Goal: Task Accomplishment & Management: Complete application form

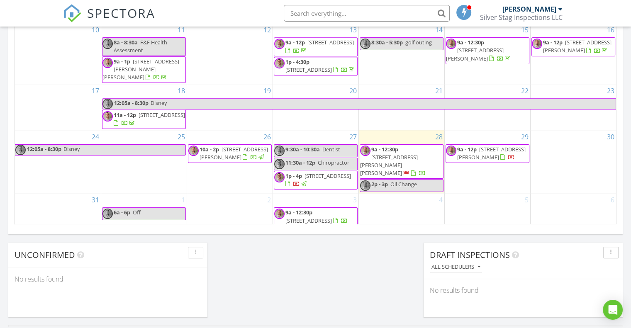
scroll to position [604, 0]
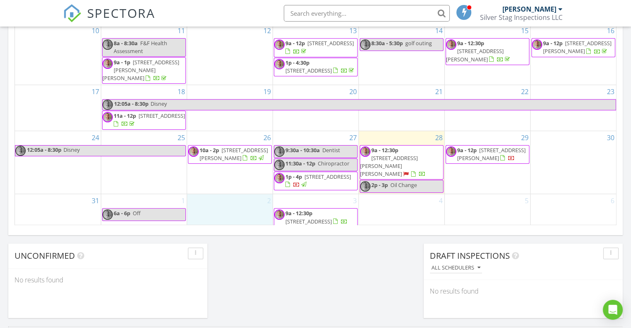
click at [229, 203] on div "2" at bounding box center [229, 211] width 85 height 34
click at [234, 170] on link "Inspection" at bounding box center [228, 168] width 43 height 13
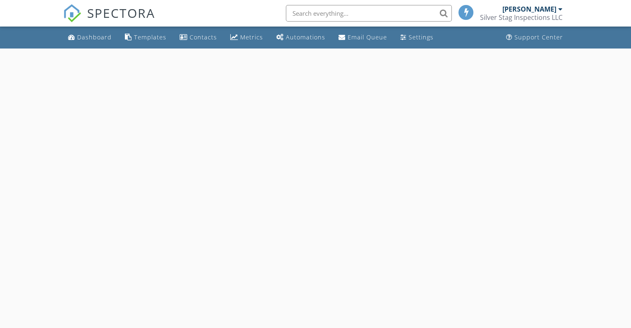
select select "8"
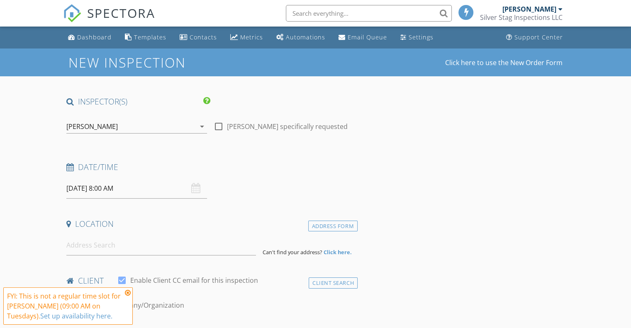
click at [112, 193] on input "09/02/2025 8:00 AM" at bounding box center [136, 188] width 141 height 20
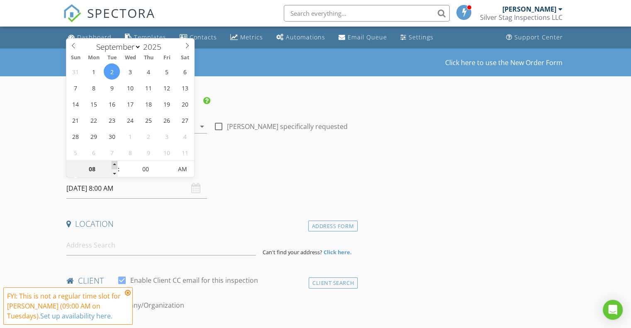
type input "09"
type input "[DATE] 9:00 AM"
click at [115, 165] on span at bounding box center [115, 165] width 6 height 8
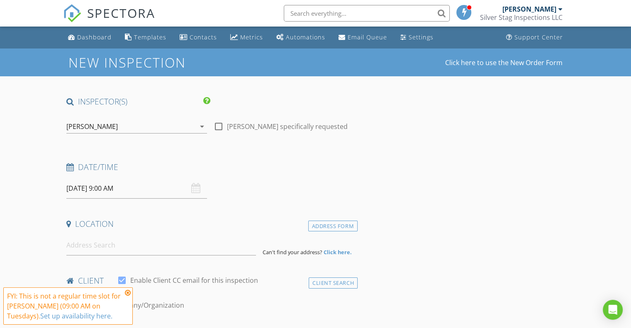
click at [128, 293] on icon at bounding box center [128, 293] width 6 height 7
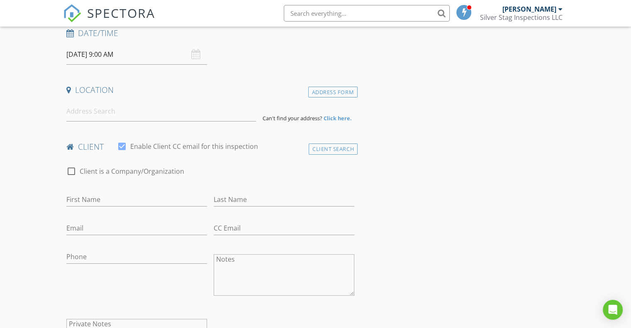
scroll to position [134, 0]
click at [83, 194] on input "First Name" at bounding box center [136, 200] width 141 height 14
type input "[PERSON_NAME]"
type input "[EMAIL_ADDRESS][DOMAIN_NAME]"
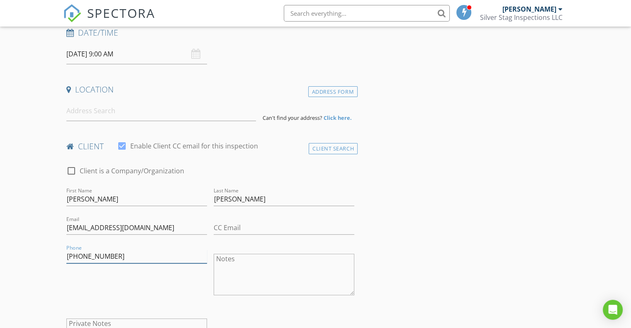
type input "[PHONE_NUMBER]"
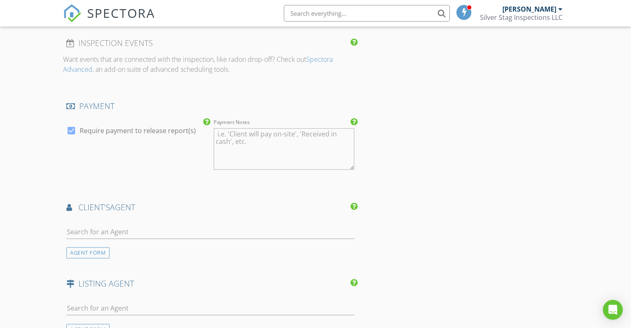
scroll to position [686, 0]
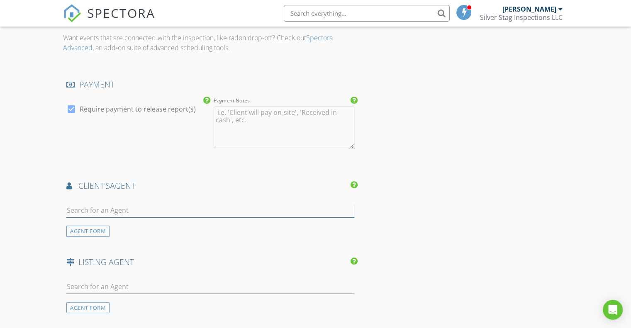
click at [103, 207] on input "text" at bounding box center [210, 211] width 288 height 14
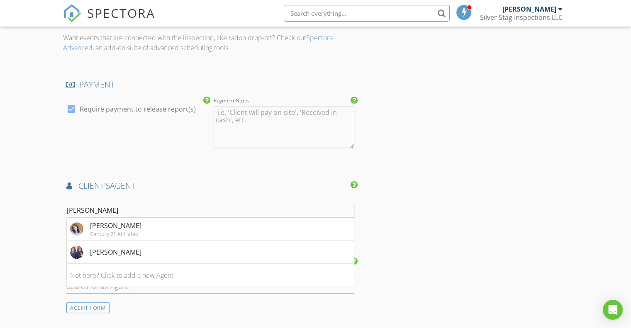
type input "beth"
click at [103, 231] on div "Century 21 Affiliated" at bounding box center [115, 234] width 51 height 7
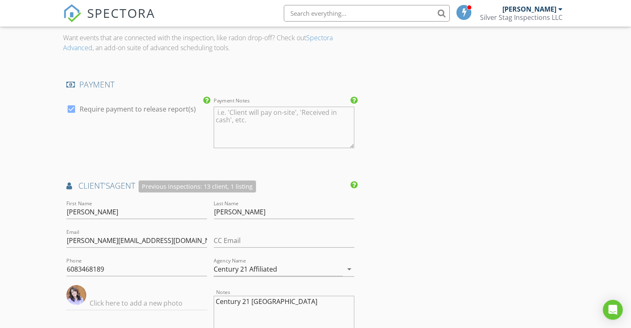
click at [18, 211] on div "New Inspection Click here to use the New Order Form INSPECTOR(S) check_box Nath…" at bounding box center [315, 86] width 631 height 1447
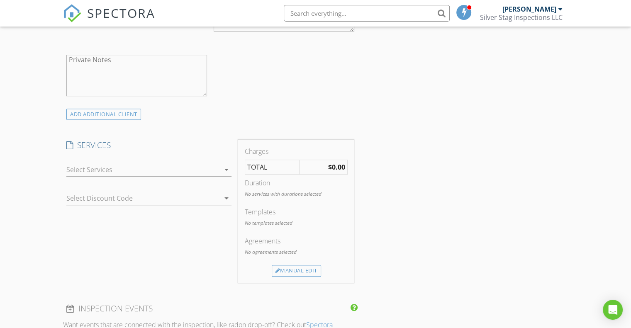
scroll to position [398, 0]
click at [111, 161] on div "check_box_outline_blank Wisconsin Residential Home Inspection check_box_outline…" at bounding box center [148, 171] width 165 height 27
click at [101, 166] on div at bounding box center [143, 169] width 154 height 13
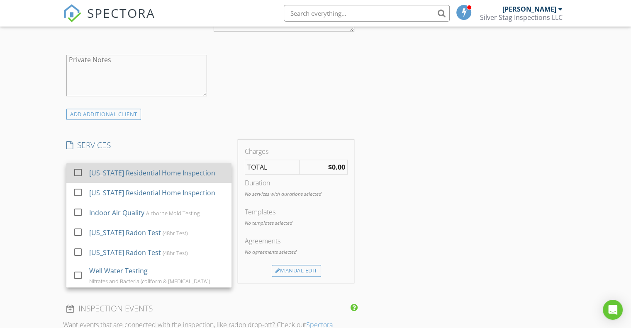
click at [80, 172] on div at bounding box center [78, 173] width 14 height 14
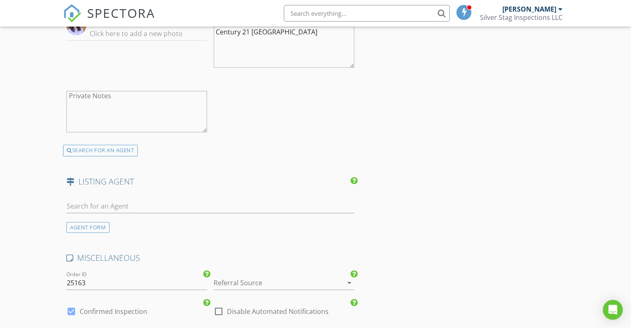
scroll to position [975, 0]
click at [103, 207] on input "text" at bounding box center [210, 206] width 288 height 14
type input "2"
type input "otis"
click at [92, 219] on div "[PERSON_NAME]" at bounding box center [115, 221] width 51 height 10
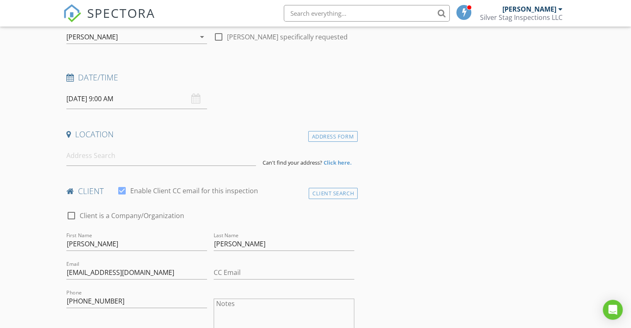
scroll to position [87, 0]
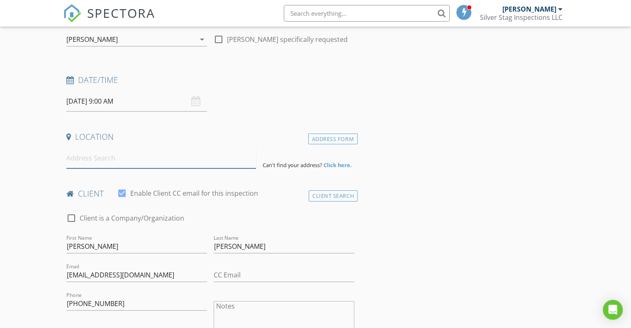
click at [94, 162] on input at bounding box center [161, 158] width 190 height 20
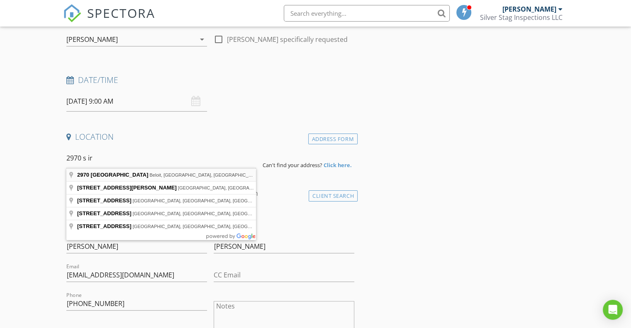
type input "2970 South Iris Drive, Beloit, WI, USA"
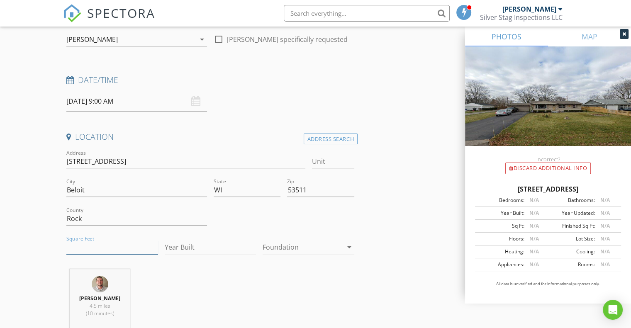
click at [86, 243] on input "Square Feet" at bounding box center [112, 248] width 92 height 14
type input "1710"
click at [206, 252] on input "Year Built" at bounding box center [211, 248] width 92 height 14
type input "1959"
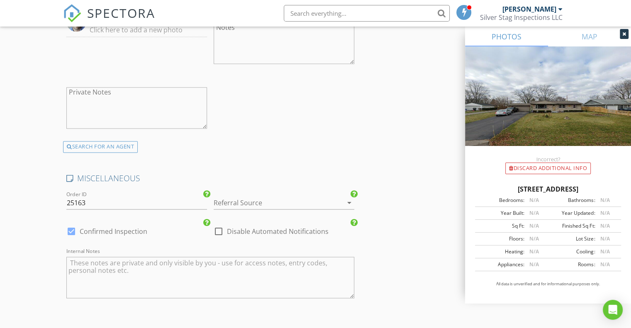
scroll to position [1421, 0]
click at [227, 197] on div at bounding box center [272, 201] width 117 height 13
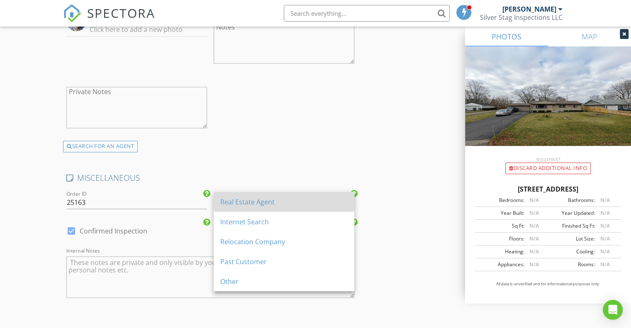
click at [242, 200] on div "Real Estate Agent" at bounding box center [283, 202] width 127 height 10
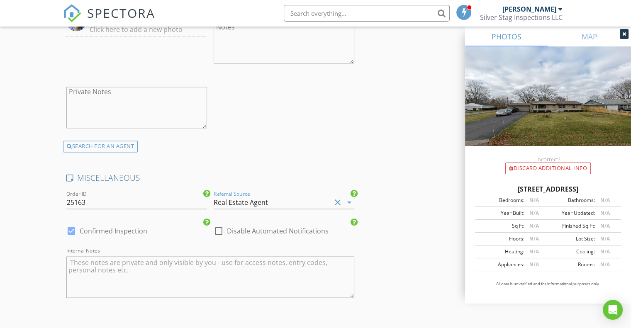
click at [70, 228] on div at bounding box center [71, 231] width 14 height 14
checkbox input "false"
checkbox input "true"
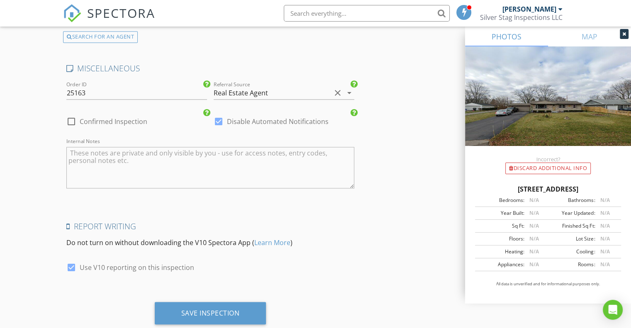
scroll to position [1549, 0]
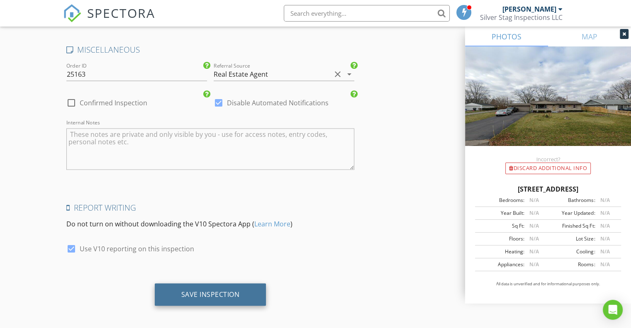
click at [171, 300] on div "Save Inspection" at bounding box center [211, 294] width 112 height 22
